Goal: Find specific page/section: Find specific page/section

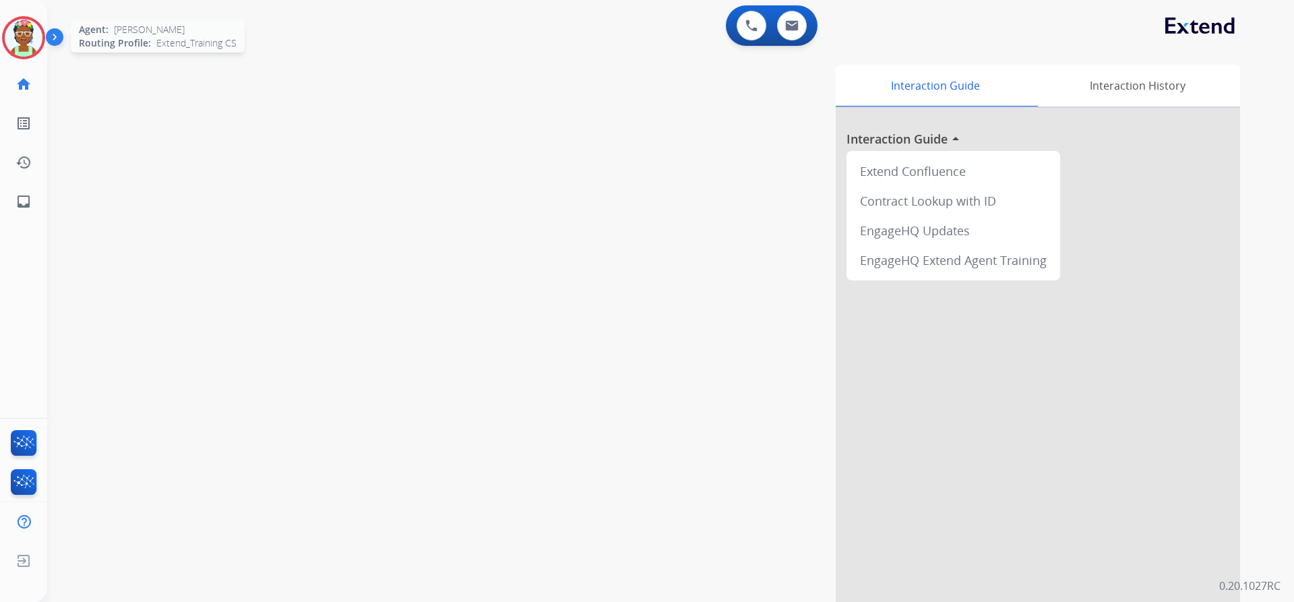
click at [26, 43] on img at bounding box center [24, 38] width 38 height 38
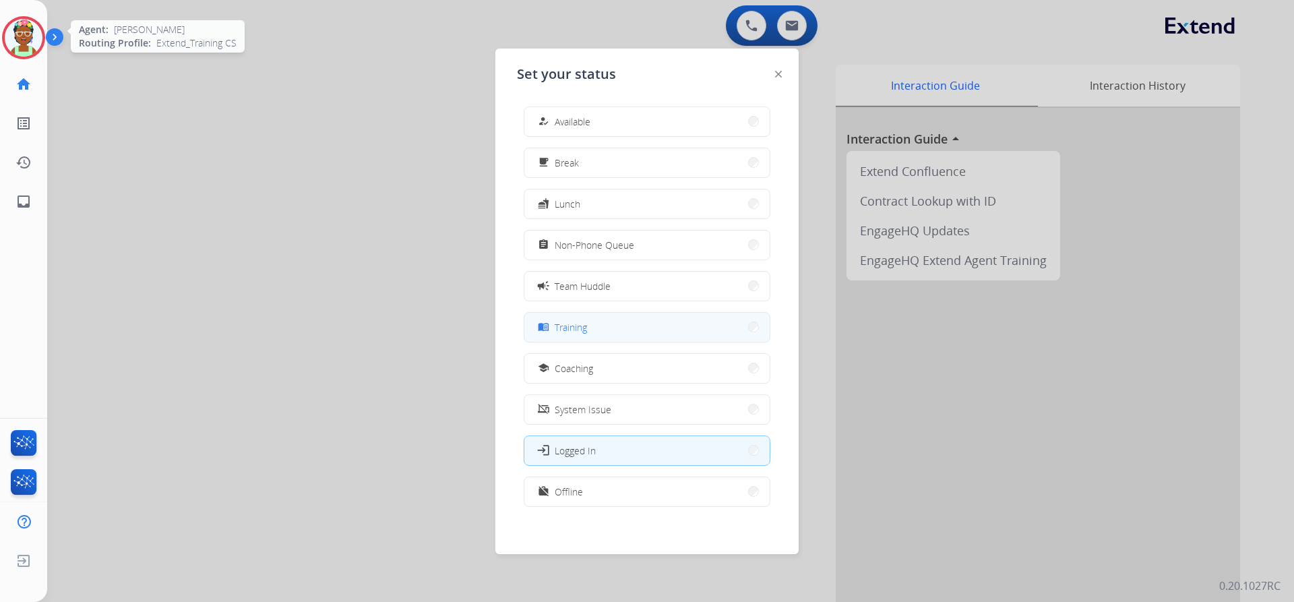
click at [611, 322] on button "menu_book Training" at bounding box center [646, 327] width 245 height 29
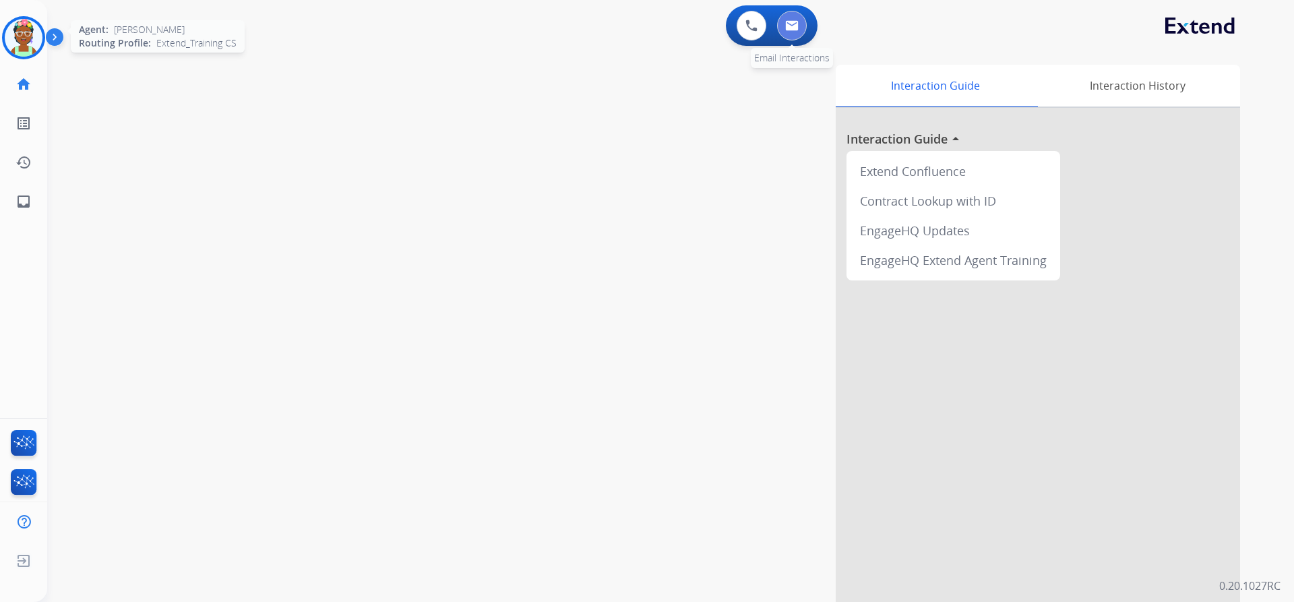
click at [792, 30] on img at bounding box center [791, 25] width 13 height 11
select select "**********"
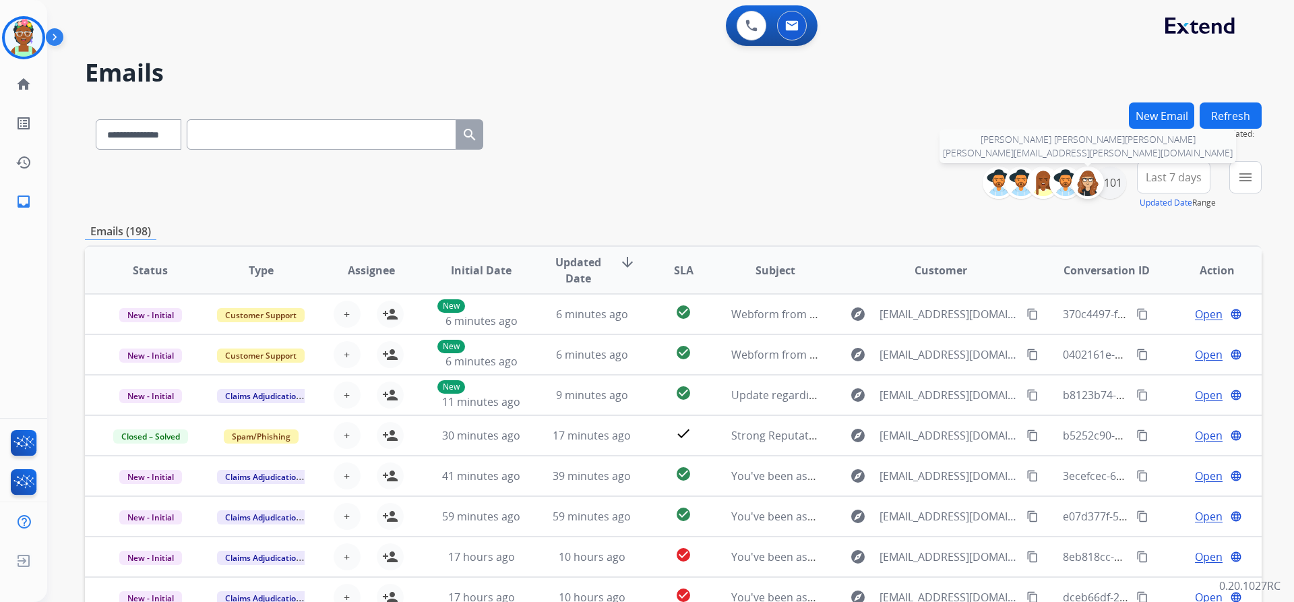
click at [1101, 185] on div at bounding box center [1087, 182] width 32 height 32
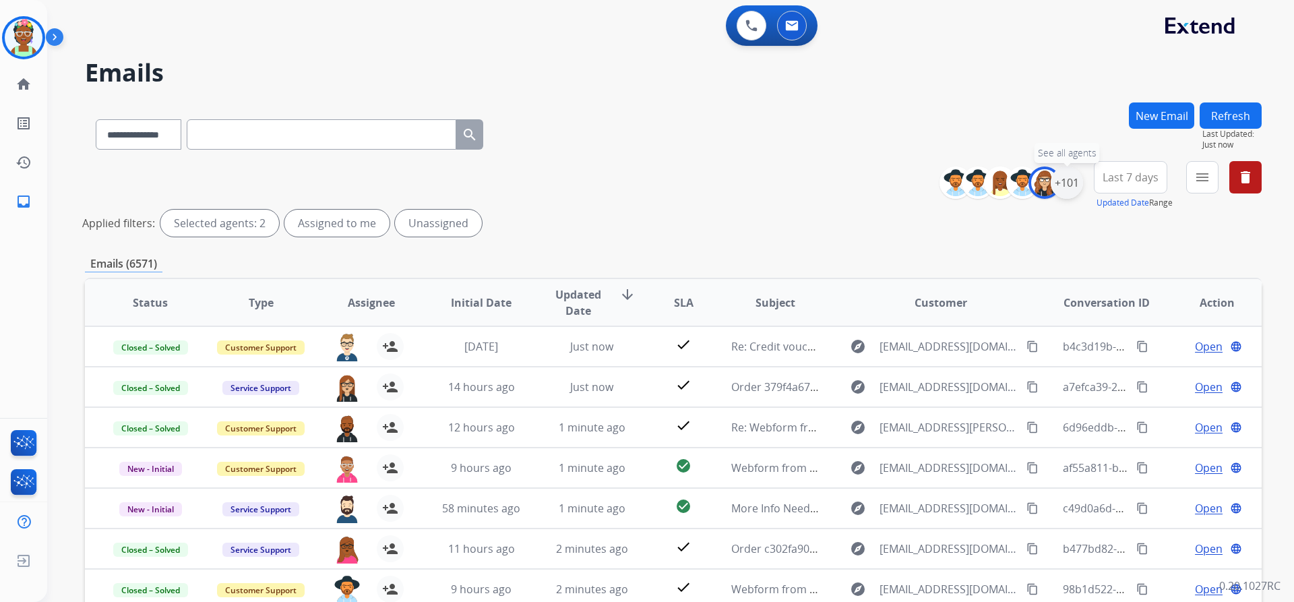
click at [1072, 179] on div "+101" at bounding box center [1066, 182] width 32 height 32
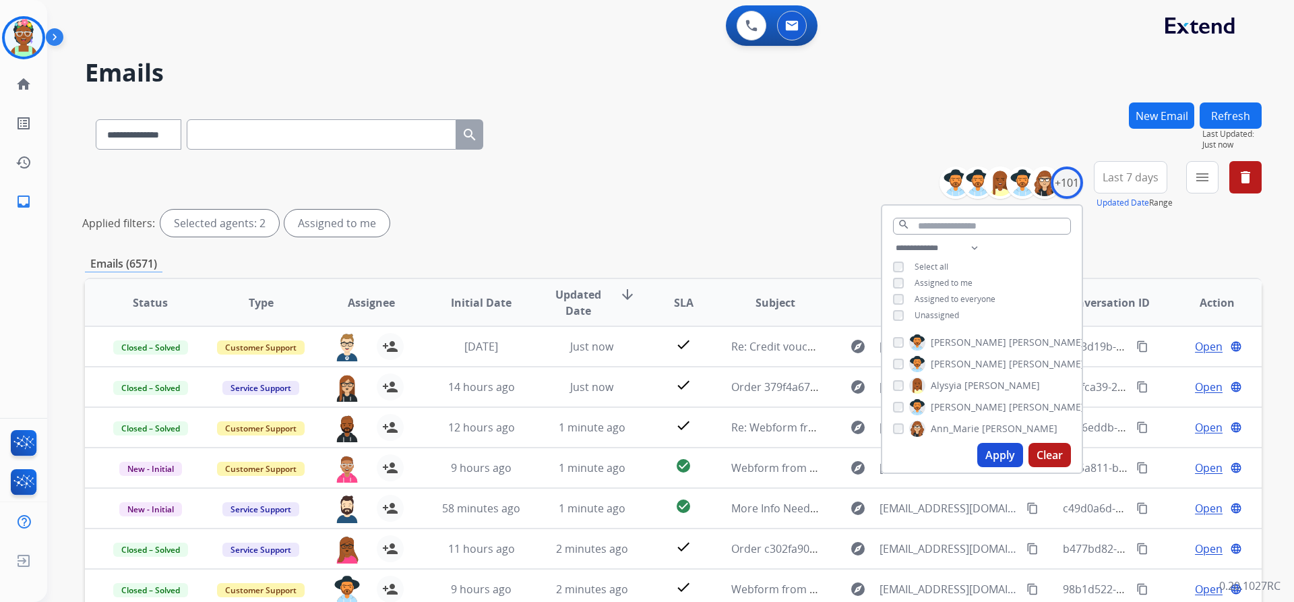
click at [1131, 177] on span "Last 7 days" at bounding box center [1130, 177] width 56 height 5
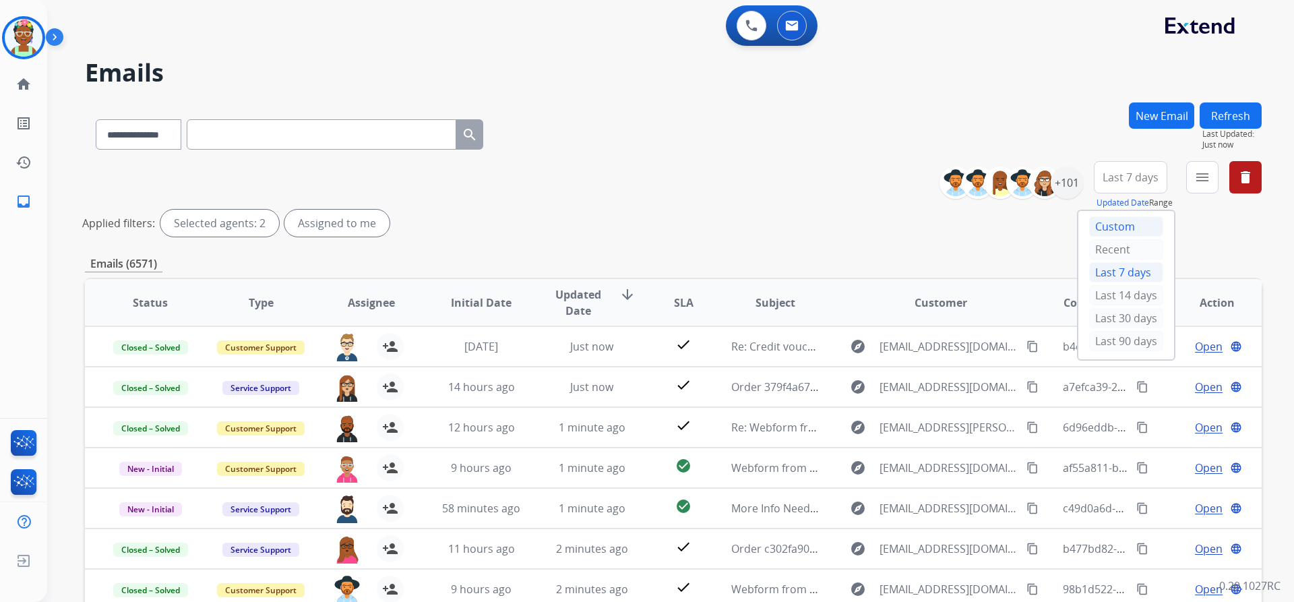
click at [1131, 228] on div "Custom" at bounding box center [1126, 226] width 74 height 20
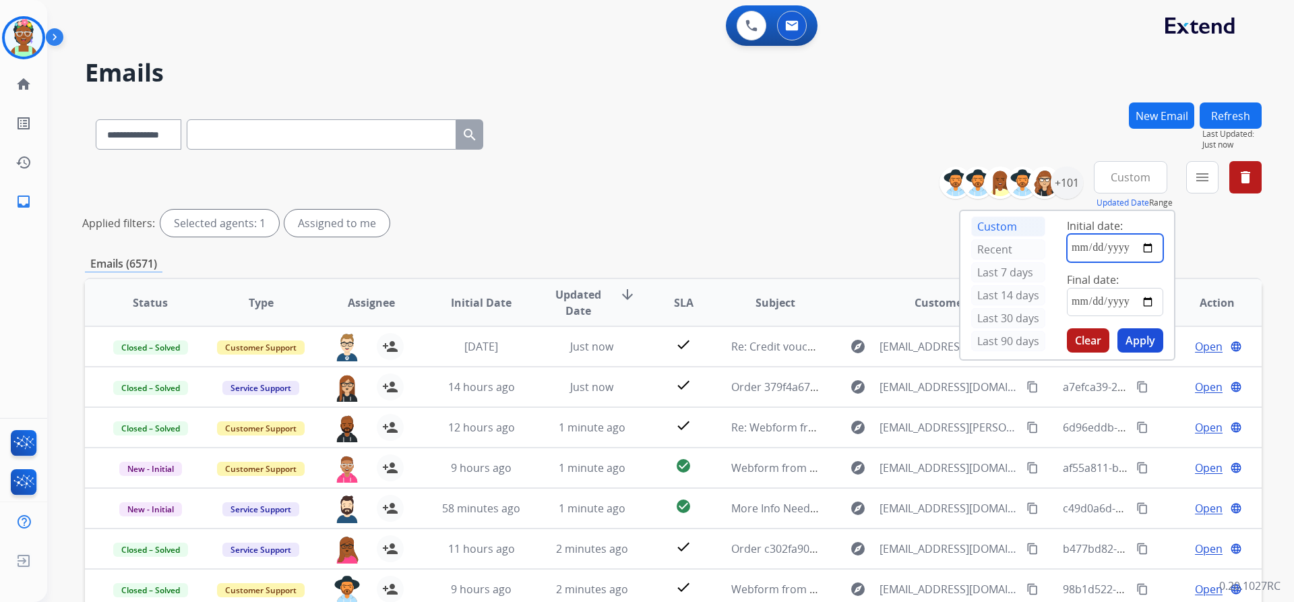
click at [1096, 248] on input "date" at bounding box center [1115, 248] width 96 height 28
click at [1143, 246] on input "date" at bounding box center [1115, 248] width 96 height 28
type input "**********"
click at [1151, 294] on input "date" at bounding box center [1115, 302] width 96 height 28
click at [1149, 297] on input "date" at bounding box center [1115, 302] width 96 height 28
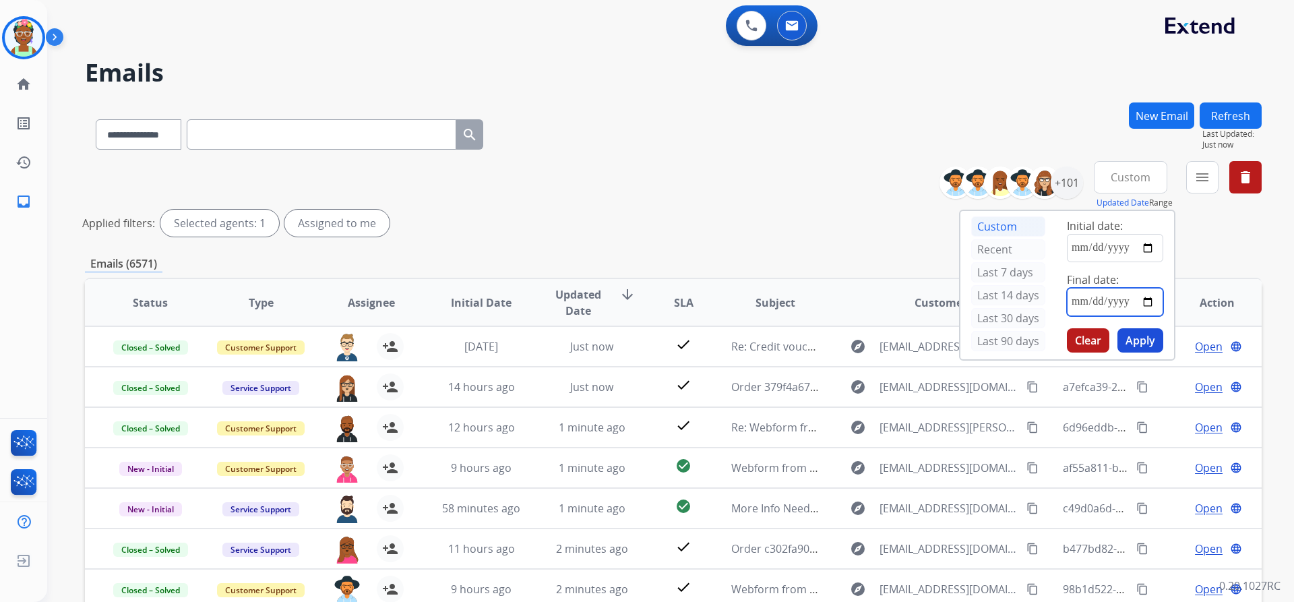
type input "**********"
click at [1147, 339] on button "Apply" at bounding box center [1140, 340] width 46 height 24
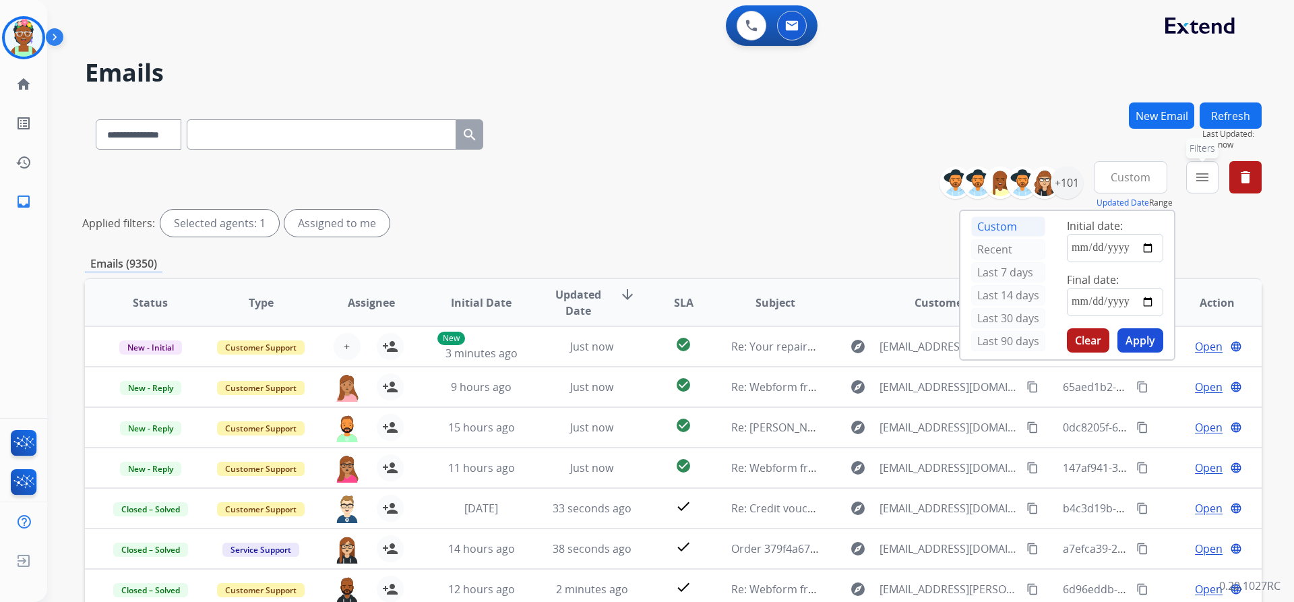
click at [1197, 168] on button "menu Filters" at bounding box center [1202, 177] width 32 height 32
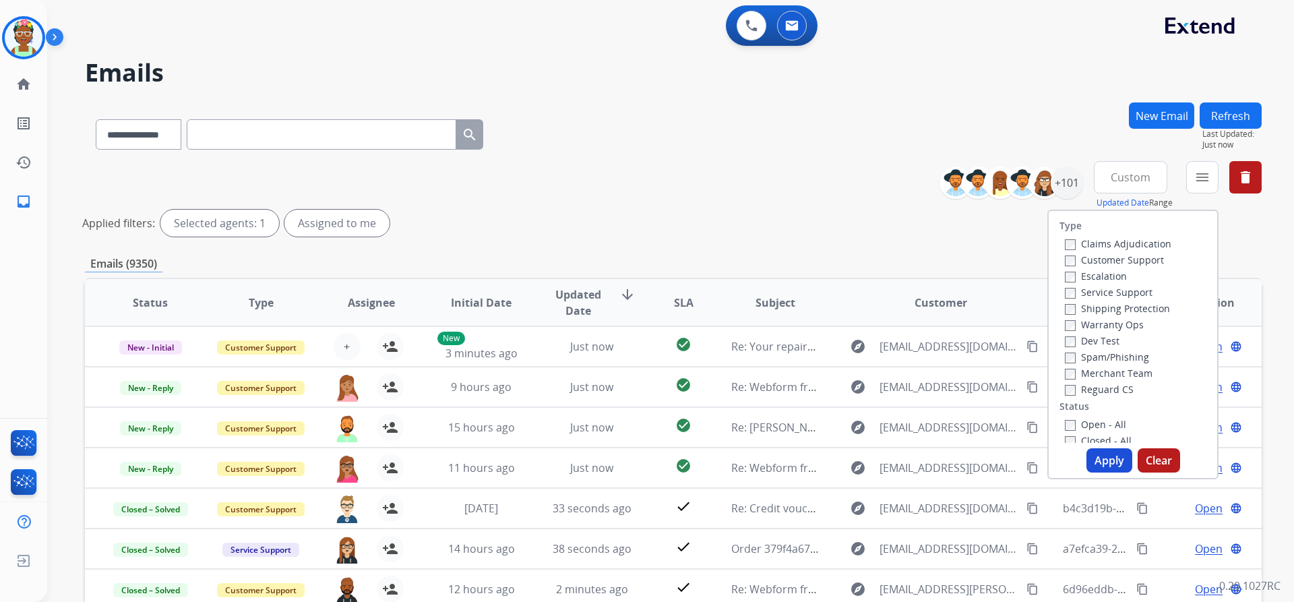
click at [1076, 422] on label "Open - All" at bounding box center [1095, 424] width 61 height 13
click at [1108, 459] on button "Apply" at bounding box center [1109, 460] width 46 height 24
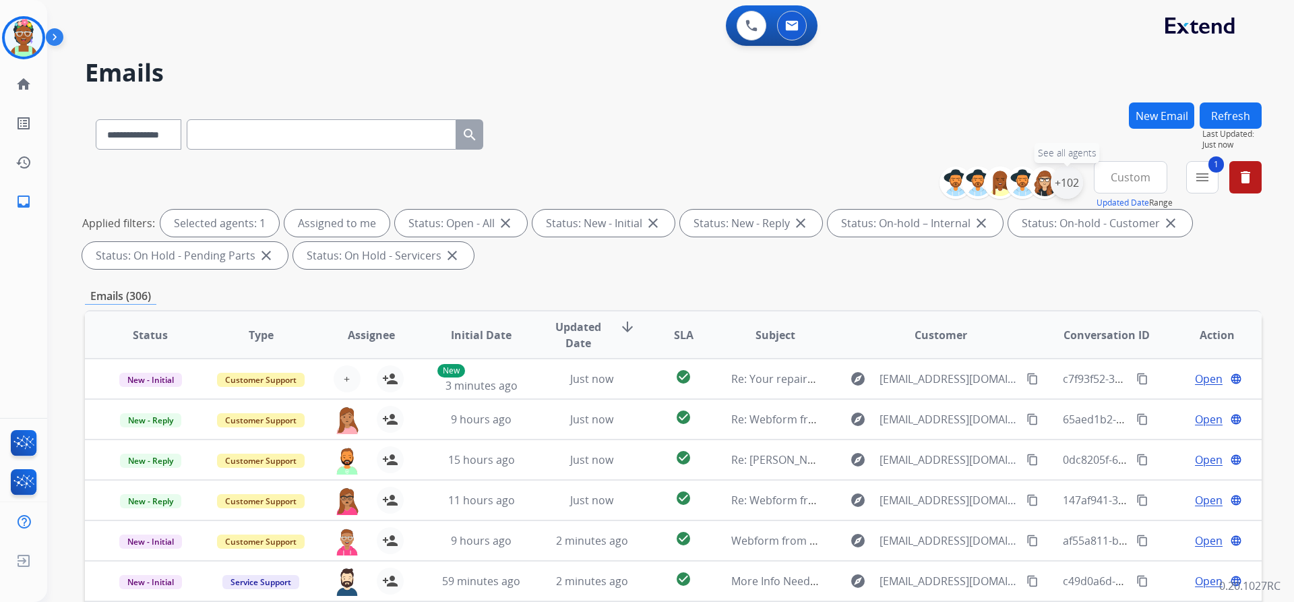
click at [1073, 186] on div "+102" at bounding box center [1066, 182] width 32 height 32
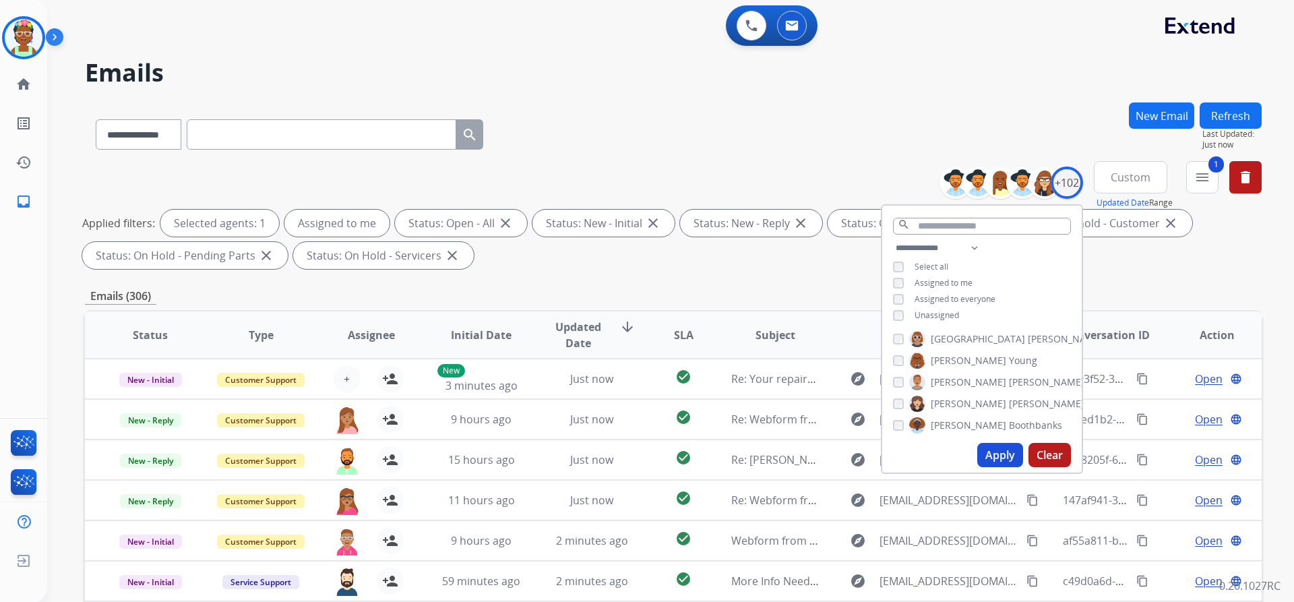
scroll to position [2100, 0]
click at [994, 450] on button "Apply" at bounding box center [1000, 455] width 46 height 24
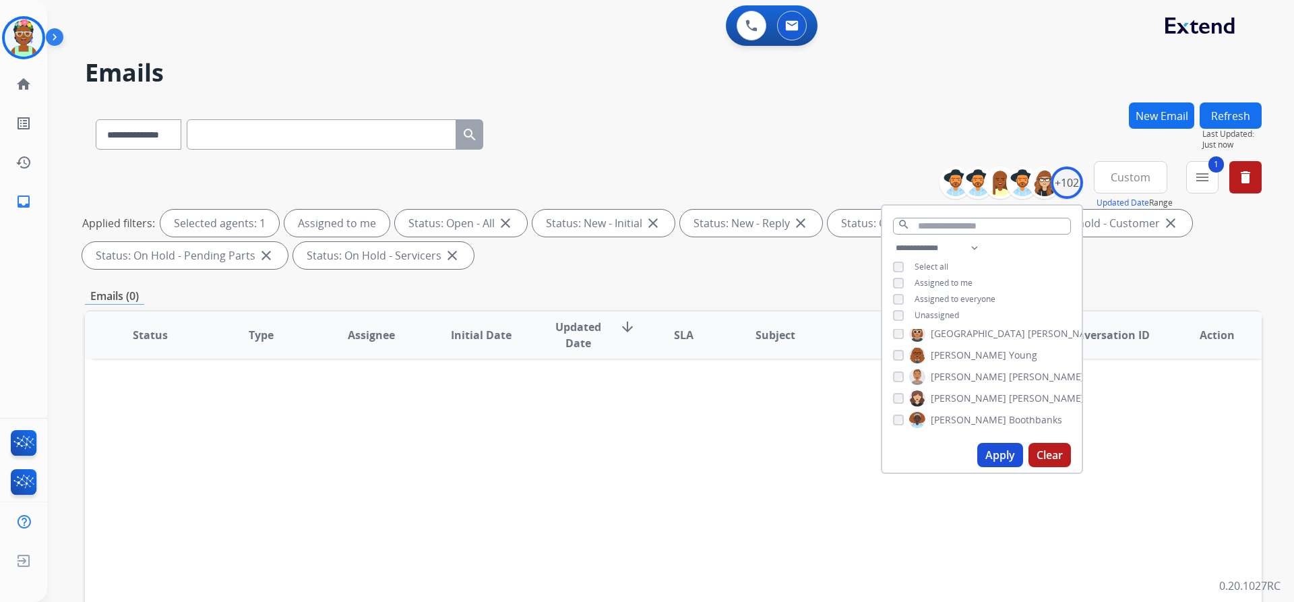
click at [1118, 272] on div "**********" at bounding box center [673, 217] width 1176 height 113
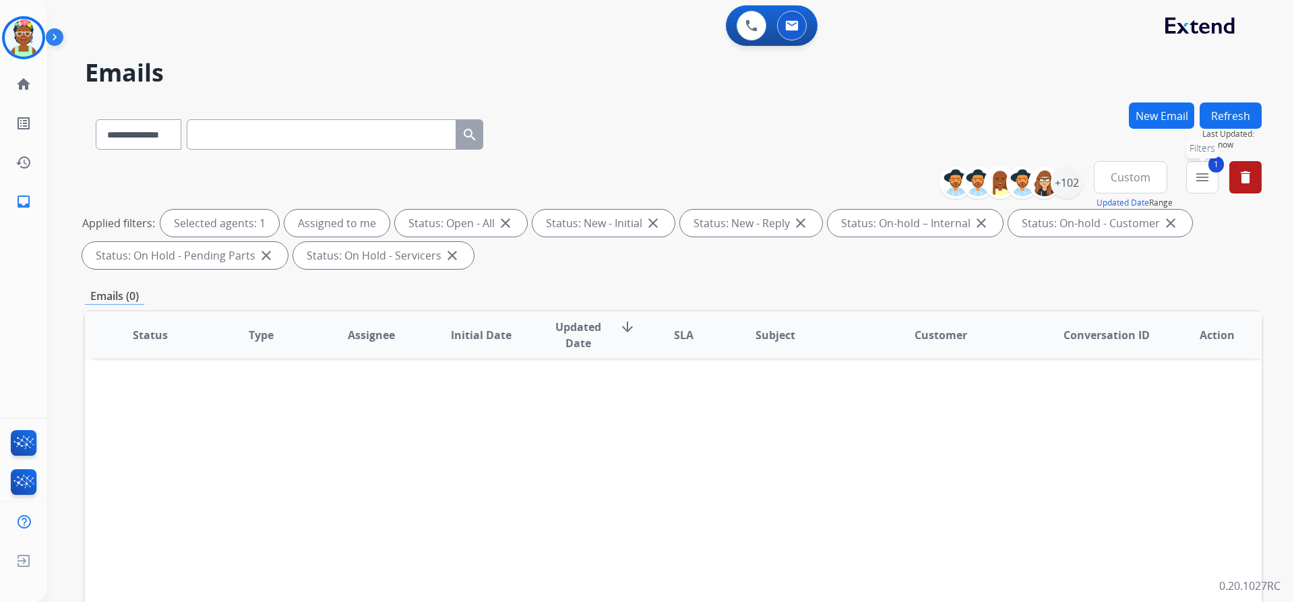
click at [1195, 178] on mat-icon "menu" at bounding box center [1202, 177] width 16 height 16
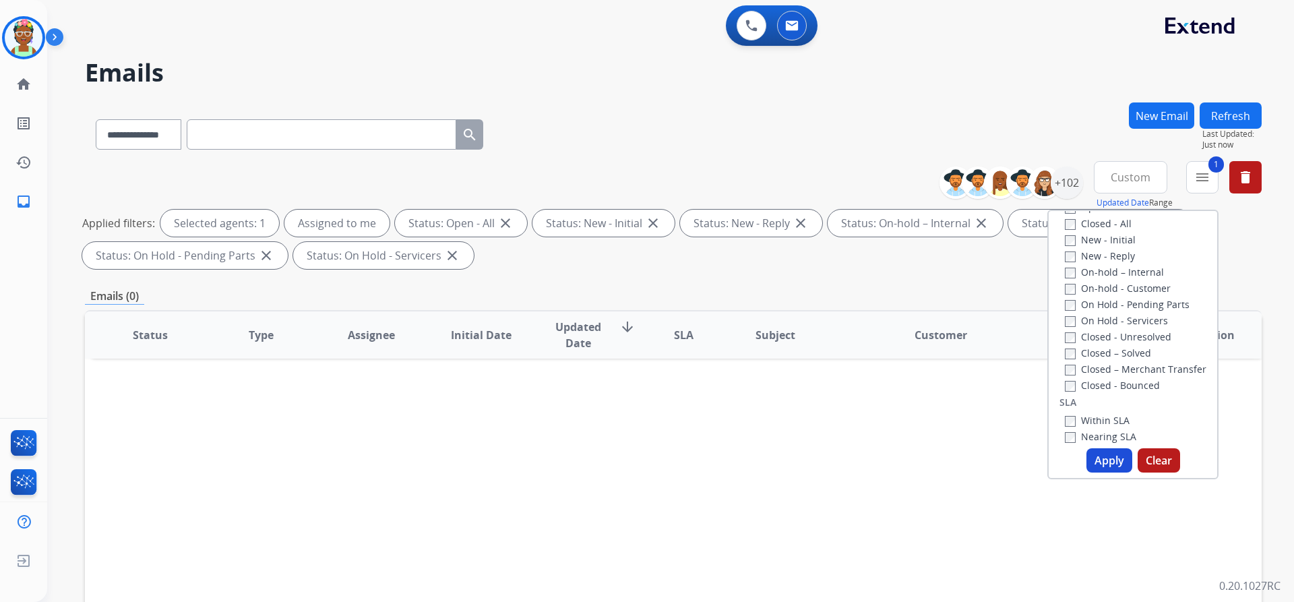
scroll to position [202, 0]
click at [1102, 462] on button "Apply" at bounding box center [1109, 460] width 46 height 24
